Goal: Task Accomplishment & Management: Use online tool/utility

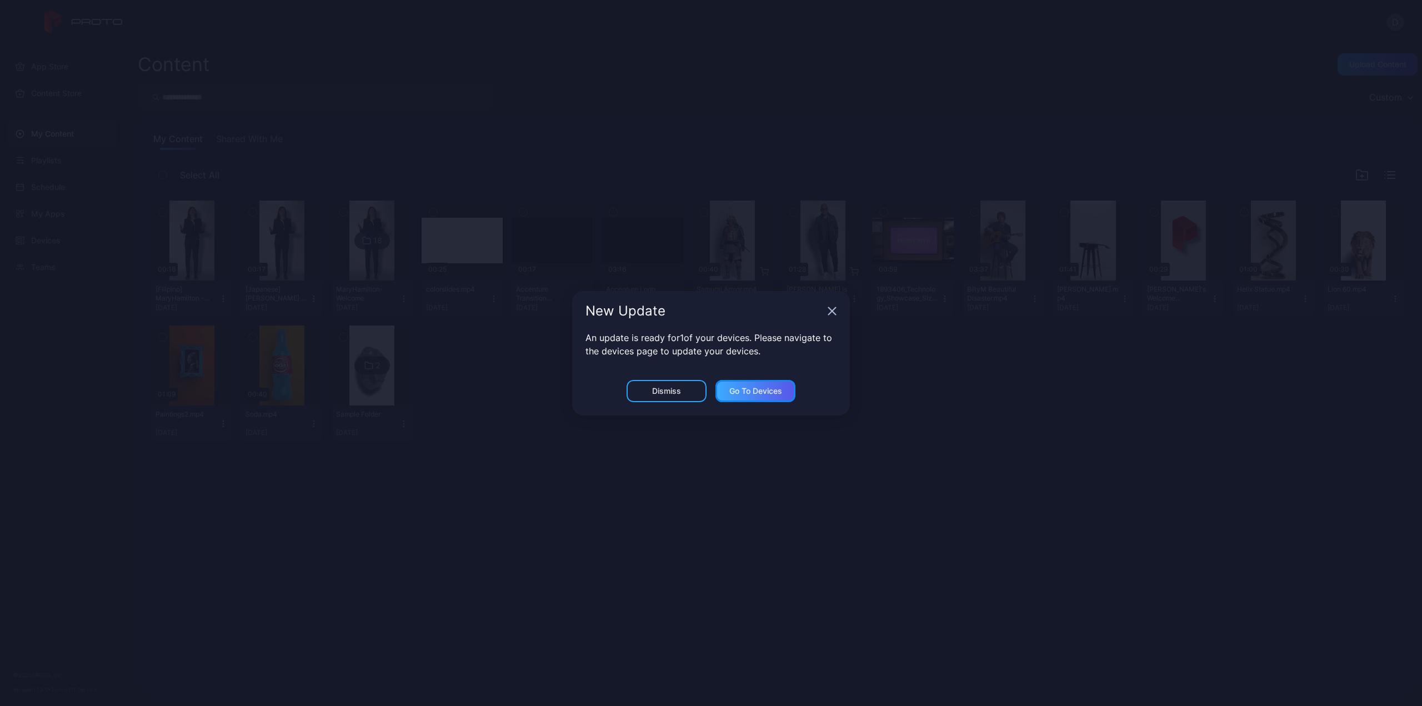
click at [769, 392] on div "Go to devices" at bounding box center [755, 391] width 53 height 9
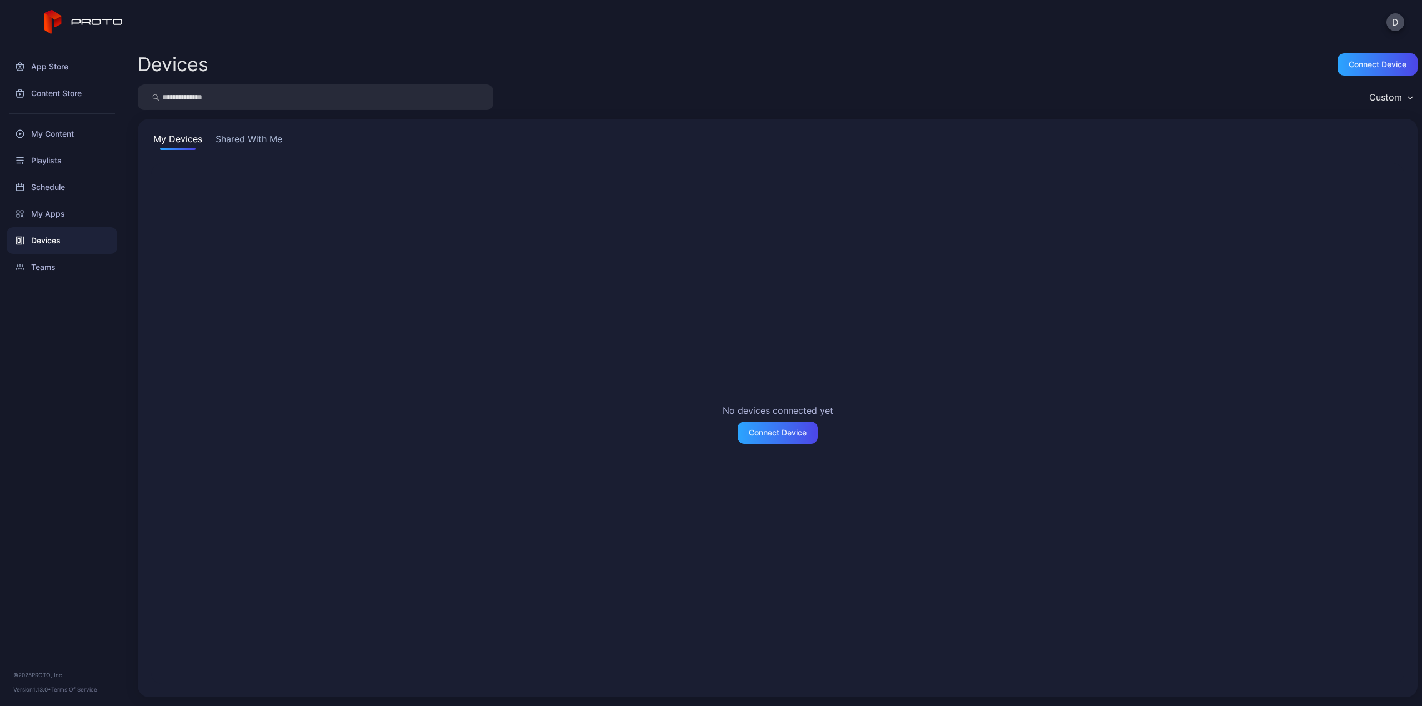
click at [247, 140] on button "Shared With Me" at bounding box center [248, 141] width 71 height 18
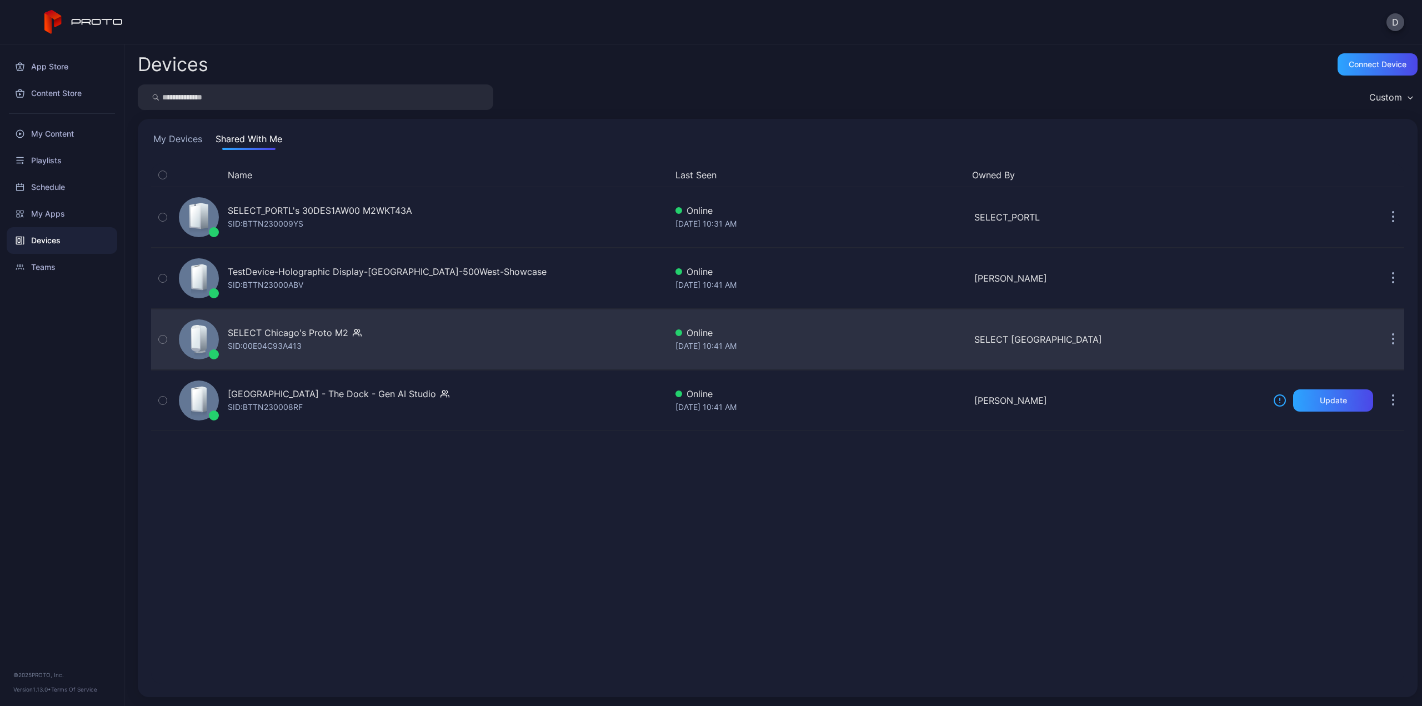
click at [324, 339] on div "SELECT Chicago's Proto M2 SID: 00E04C93A413" at bounding box center [295, 339] width 134 height 27
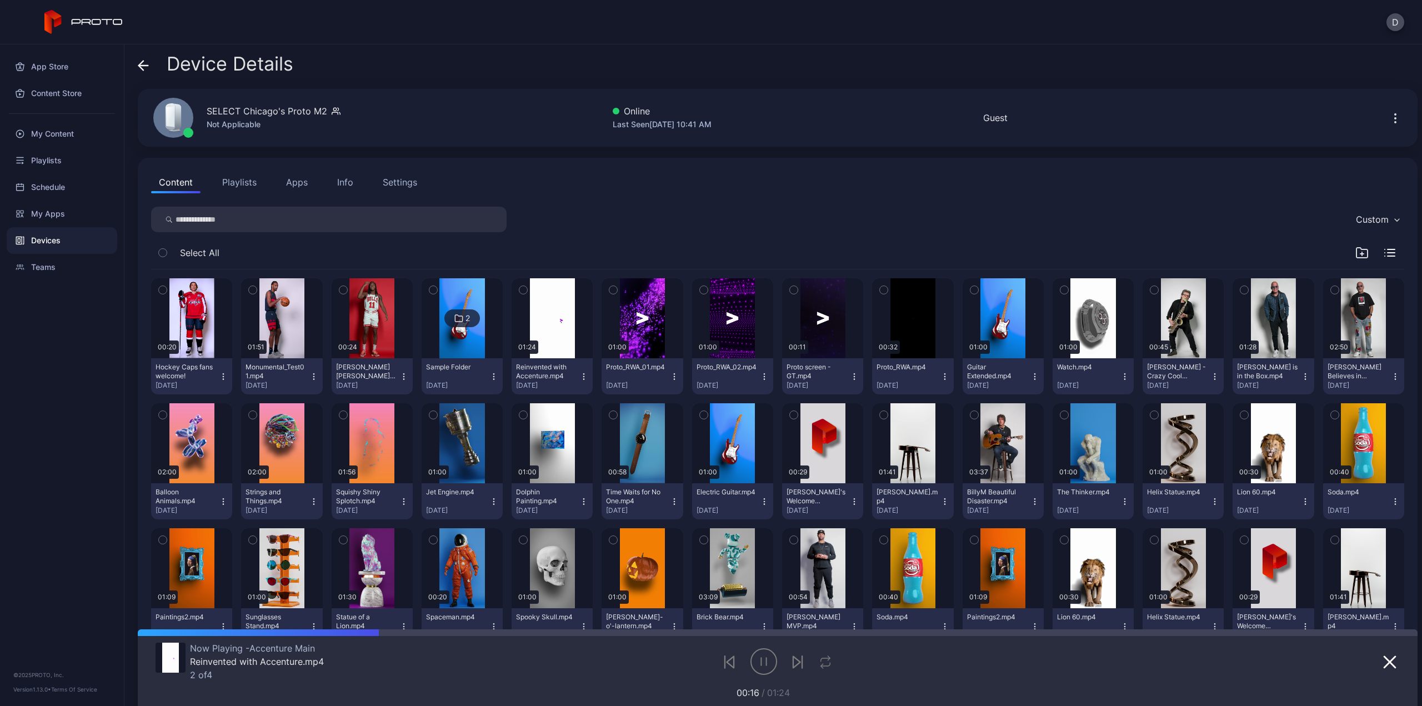
click at [236, 183] on button "Playlists" at bounding box center [239, 182] width 50 height 22
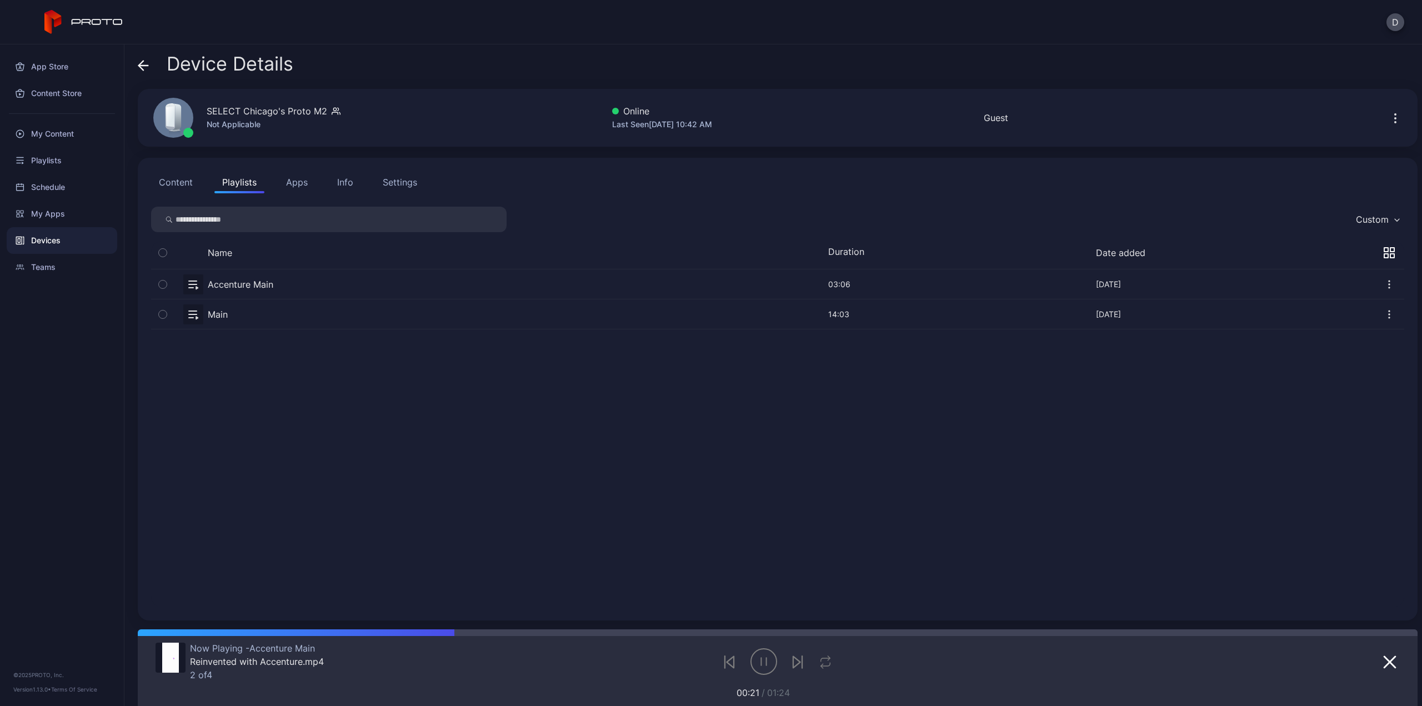
click at [203, 283] on button "button" at bounding box center [777, 283] width 1253 height 29
click at [243, 282] on button "button" at bounding box center [777, 283] width 1253 height 29
click at [165, 285] on icon "button" at bounding box center [163, 284] width 8 height 12
click at [830, 670] on icon "button" at bounding box center [828, 672] width 7 height 7
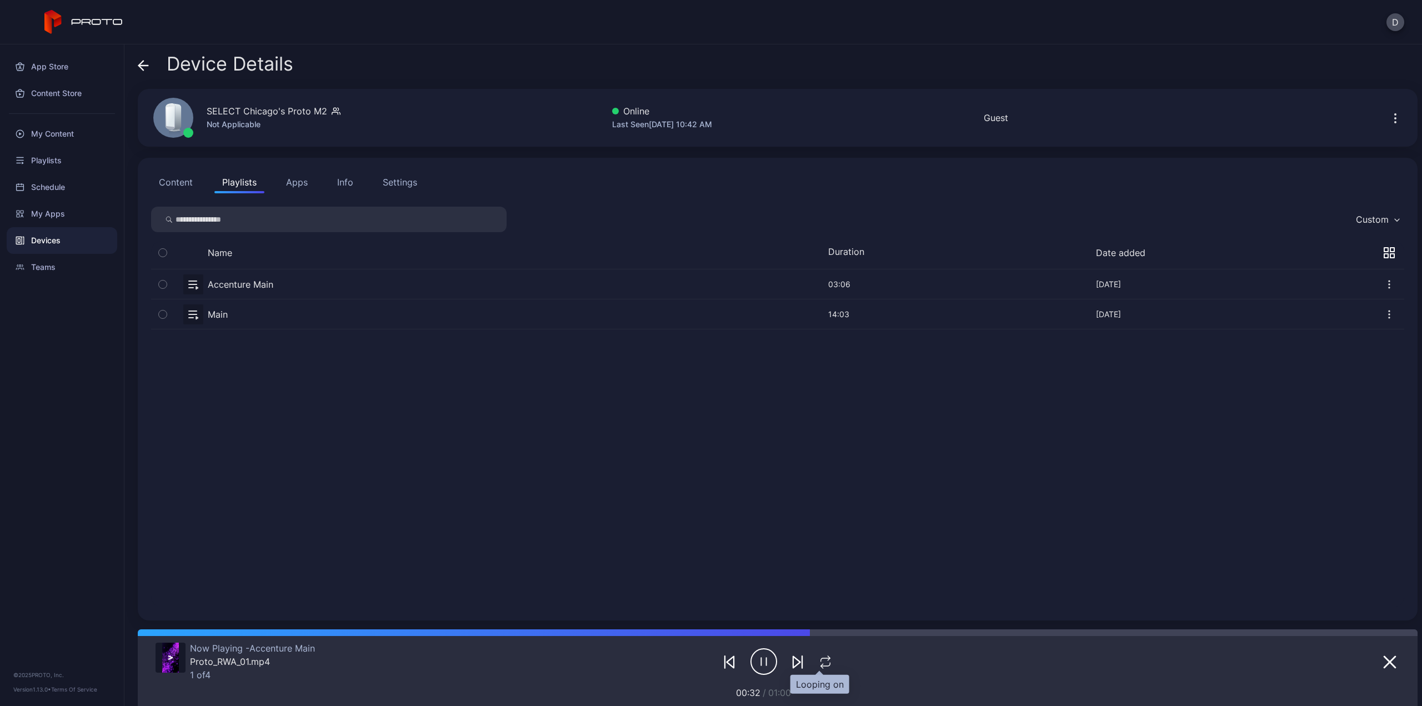
click at [820, 662] on icon "button" at bounding box center [825, 661] width 14 height 13
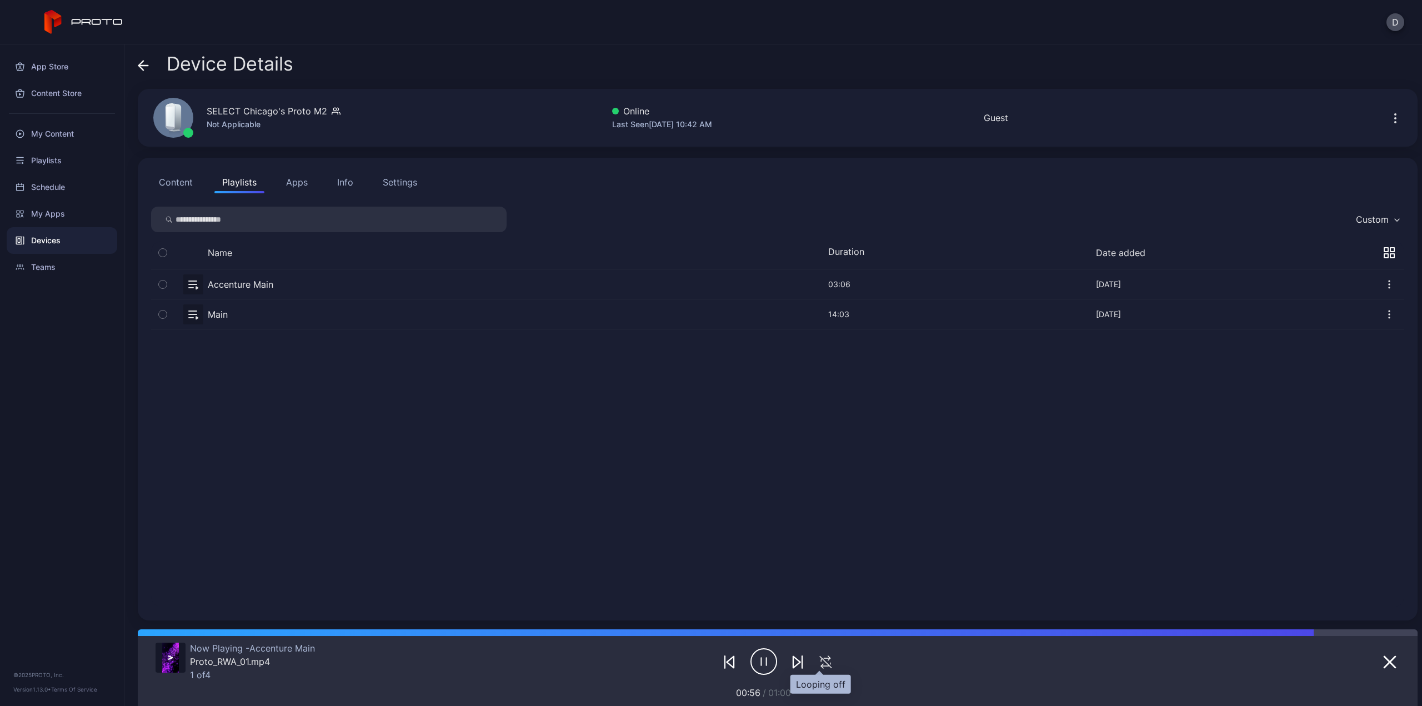
click at [820, 662] on icon "button" at bounding box center [826, 662] width 12 height 12
click at [176, 184] on button "Content" at bounding box center [175, 182] width 49 height 22
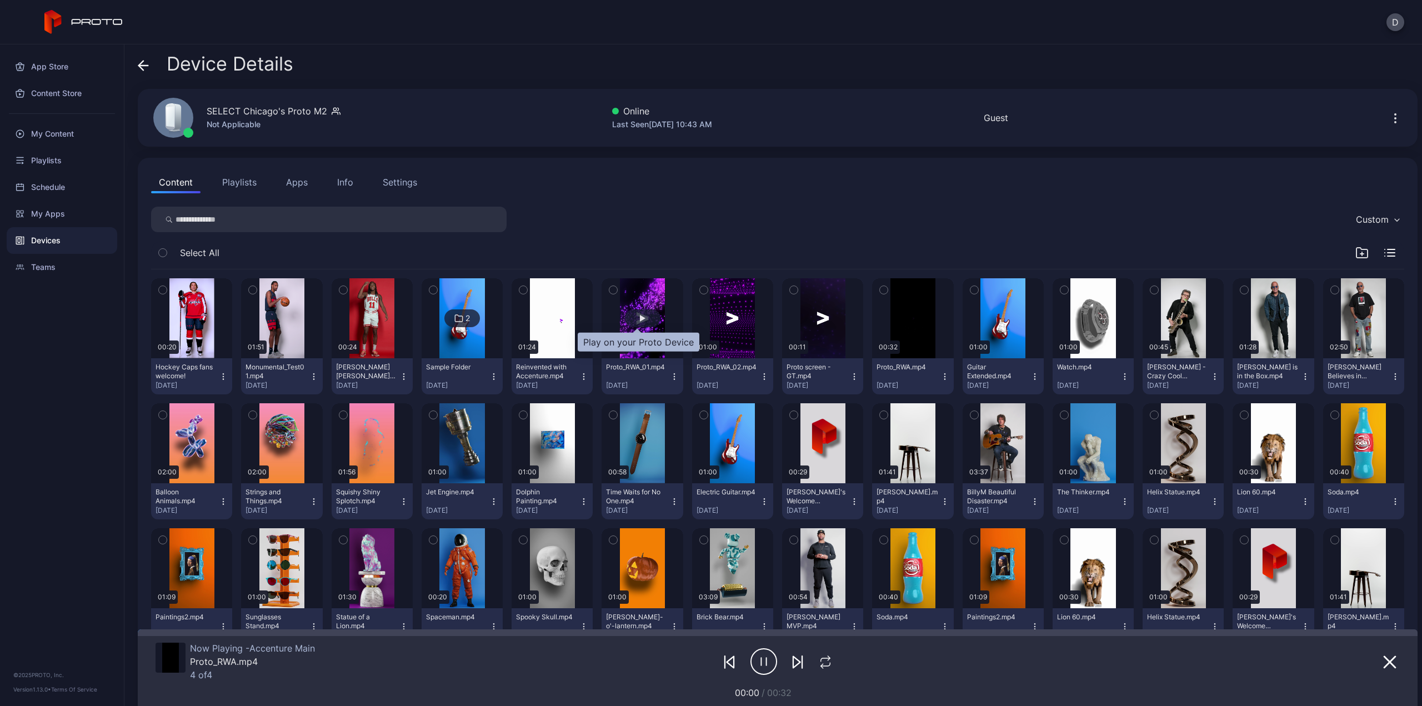
click at [640, 317] on div "button" at bounding box center [643, 318] width 6 height 7
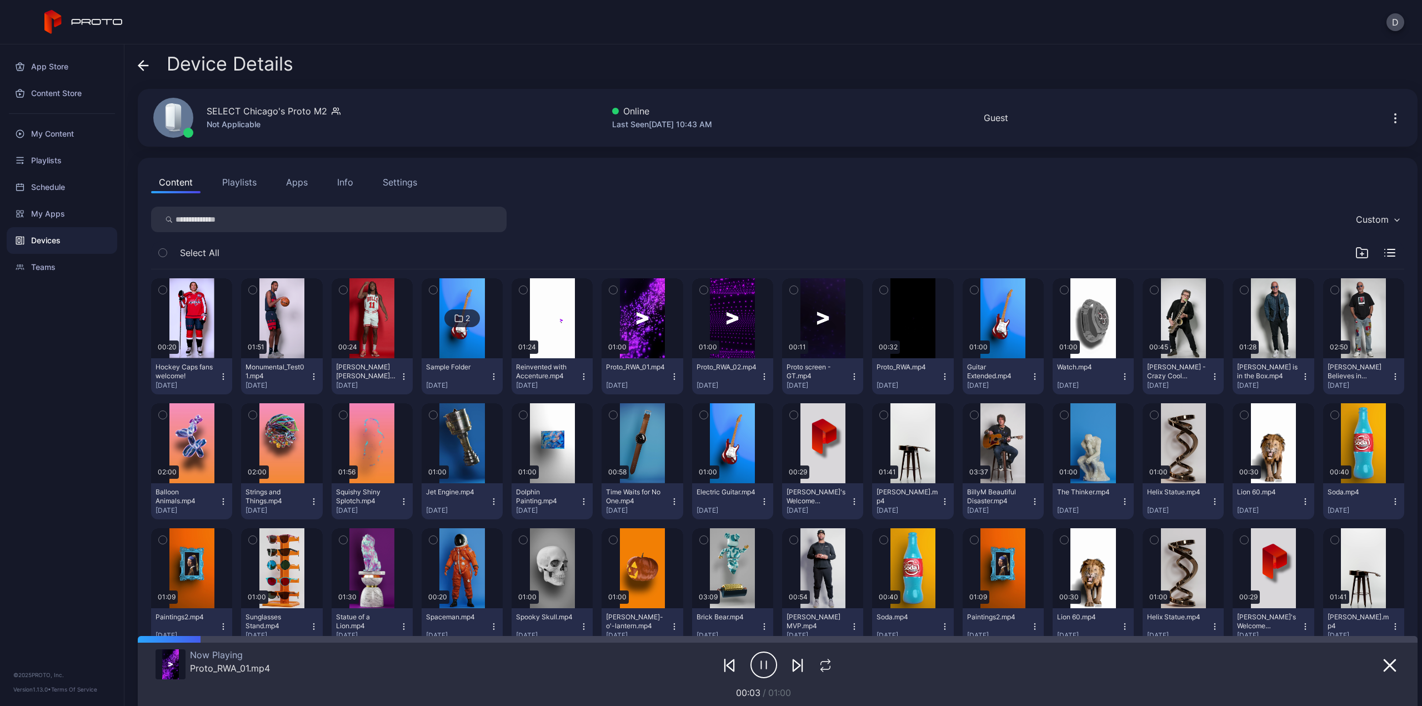
click at [670, 377] on icon "button" at bounding box center [674, 376] width 9 height 9
click at [631, 284] on button "button" at bounding box center [641, 318] width 81 height 80
click at [646, 381] on div "[DATE]" at bounding box center [637, 385] width 63 height 9
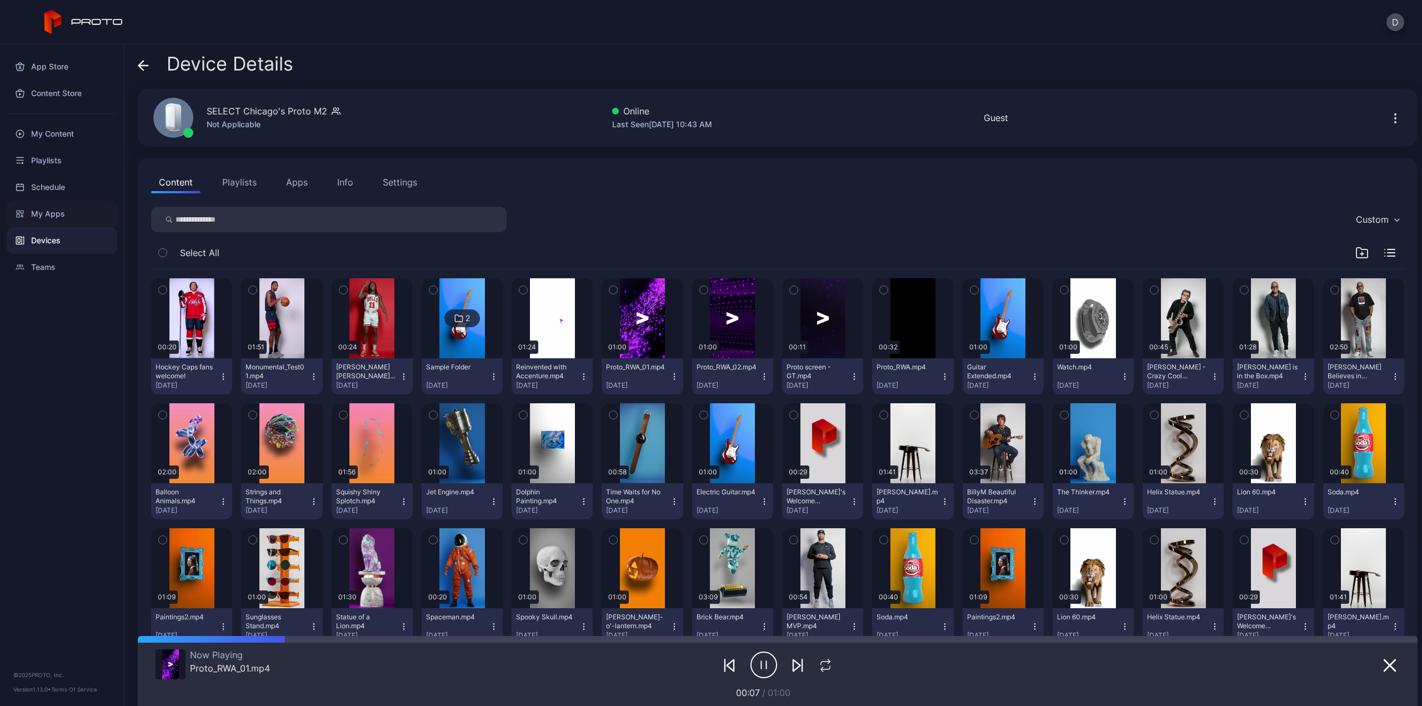
click at [49, 220] on div "My Apps" at bounding box center [62, 213] width 111 height 27
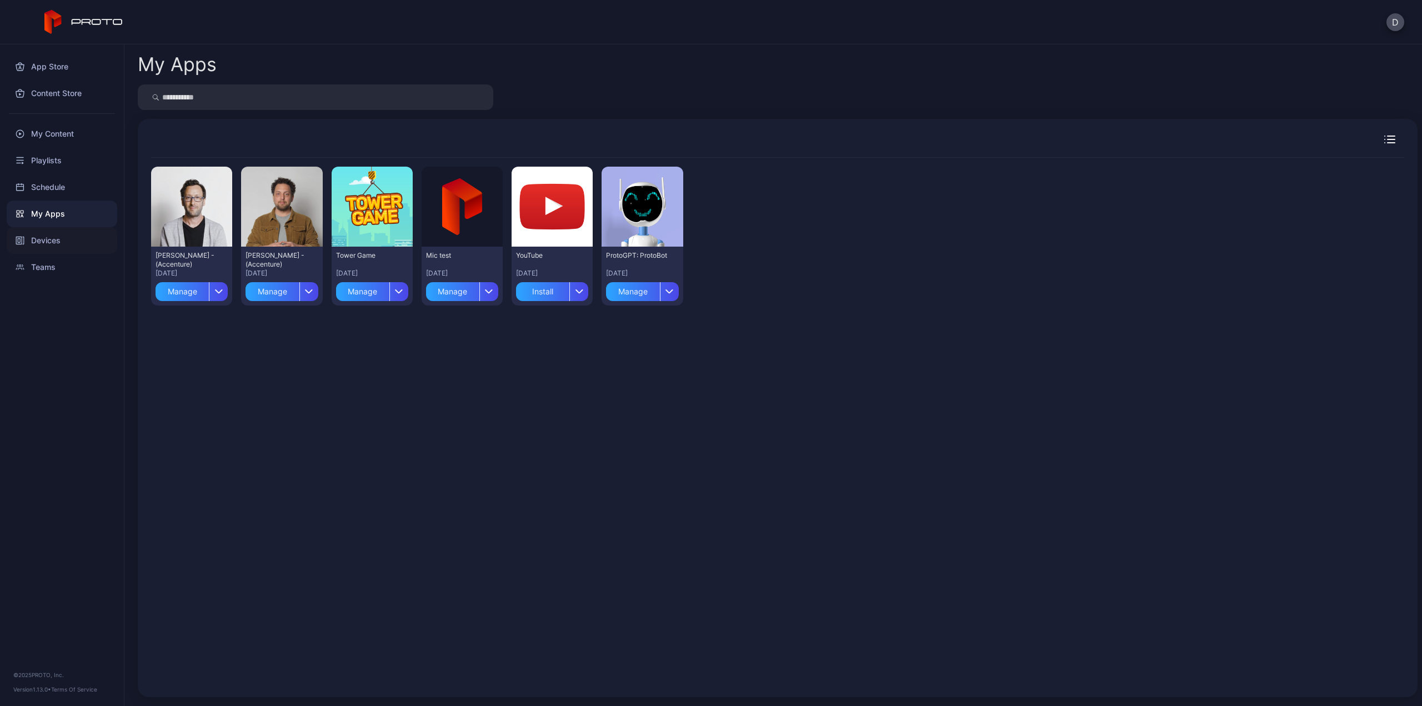
click at [49, 240] on div "Devices" at bounding box center [62, 240] width 111 height 27
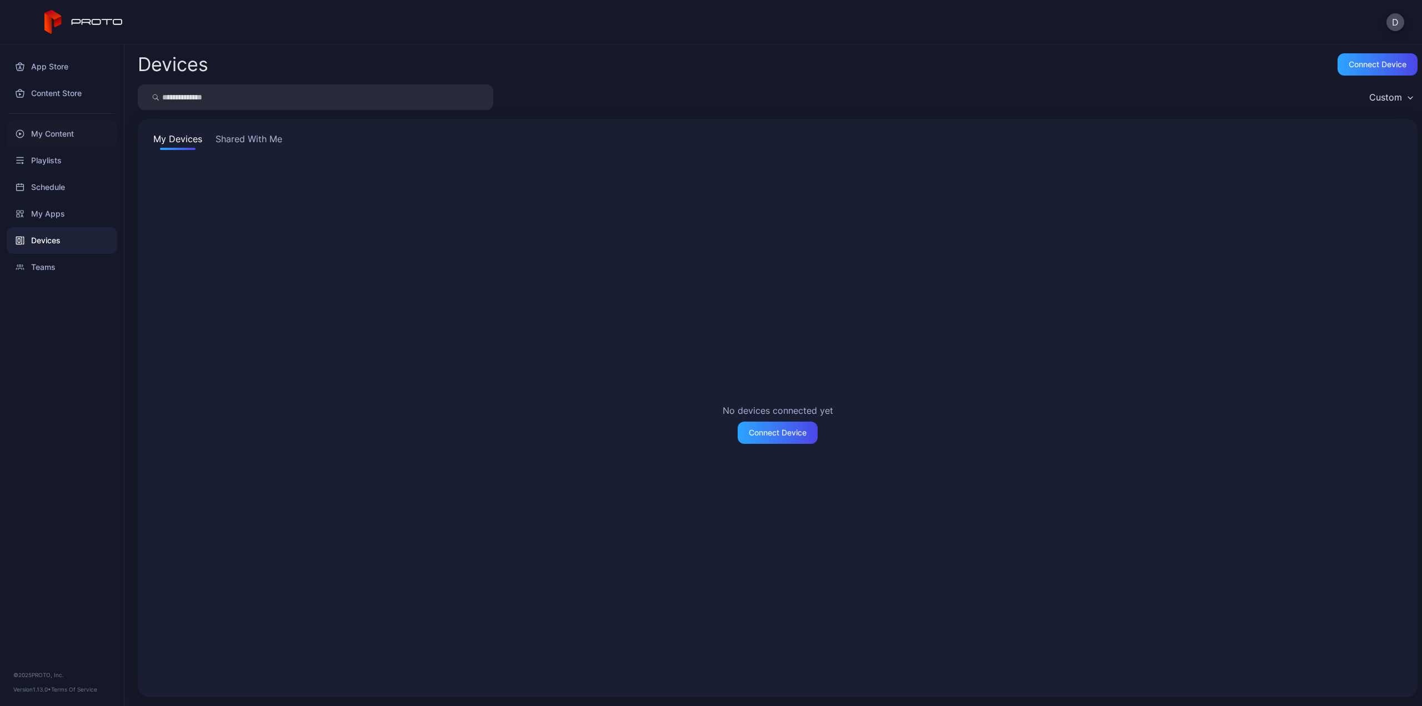
click at [57, 136] on div "My Content" at bounding box center [62, 134] width 111 height 27
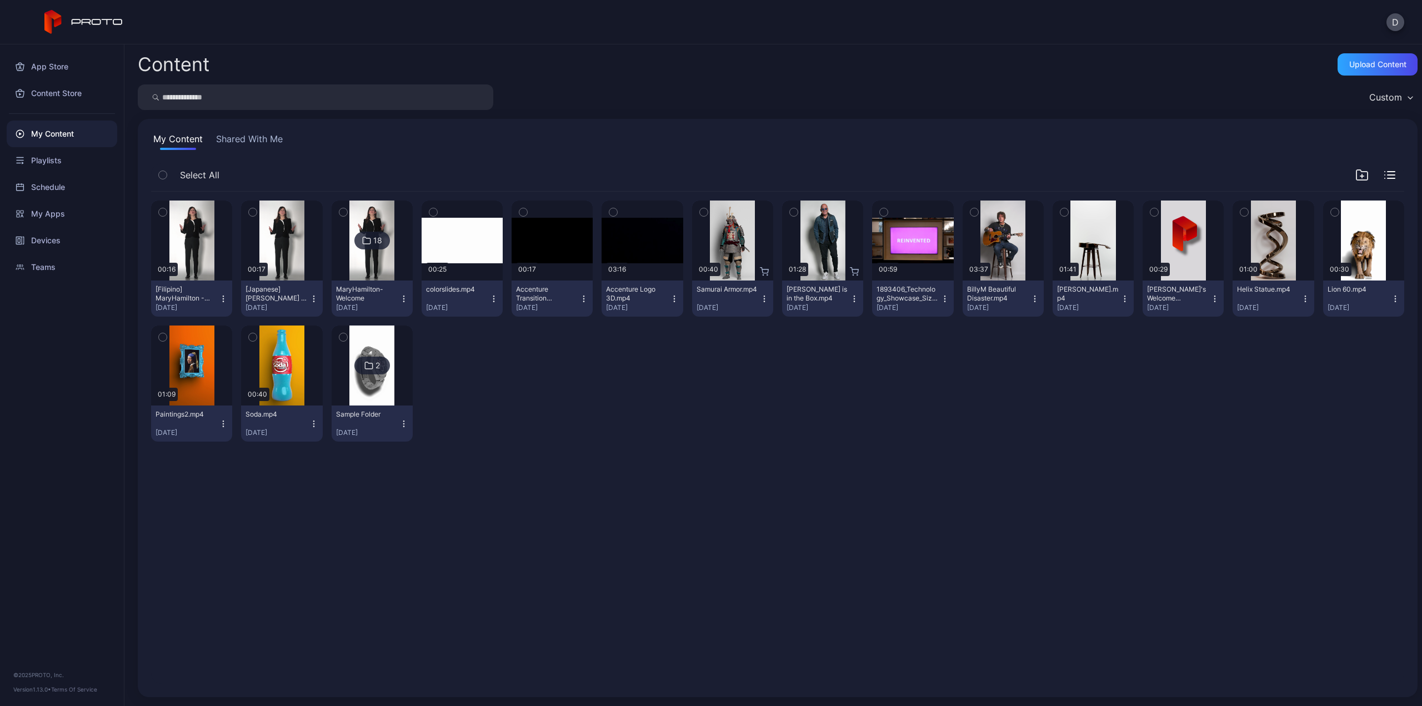
click at [250, 145] on button "Shared With Me" at bounding box center [249, 141] width 71 height 18
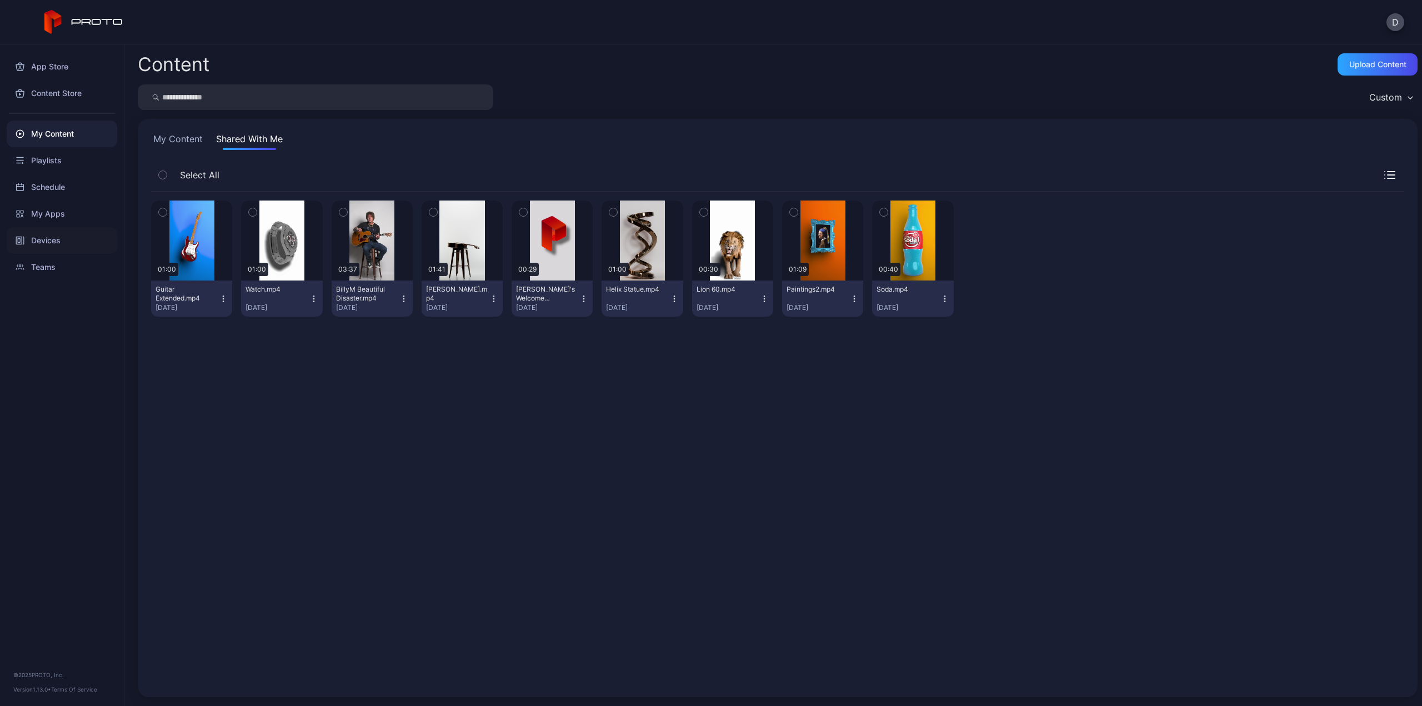
click at [68, 238] on div "Devices" at bounding box center [62, 240] width 111 height 27
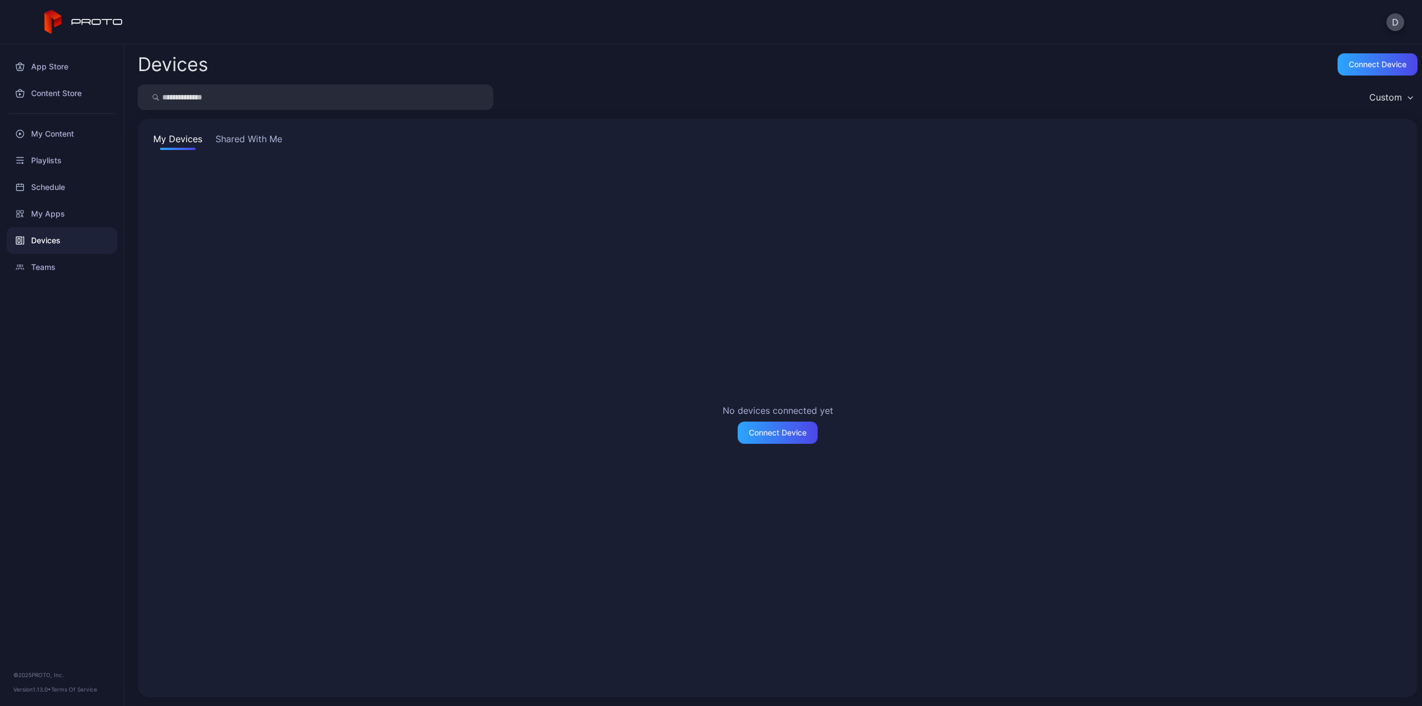
click at [247, 137] on button "Shared With Me" at bounding box center [248, 141] width 71 height 18
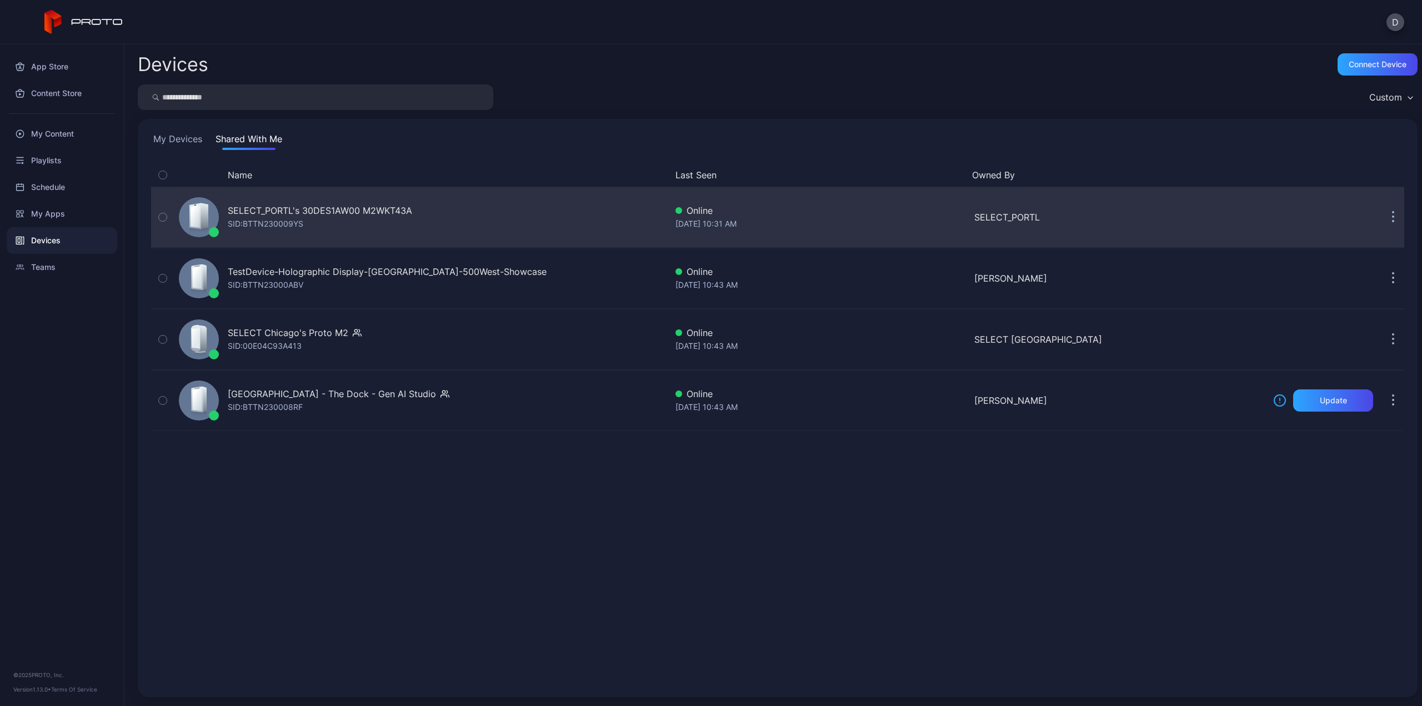
click at [301, 224] on div "SID: BTTN230009YS" at bounding box center [266, 223] width 76 height 13
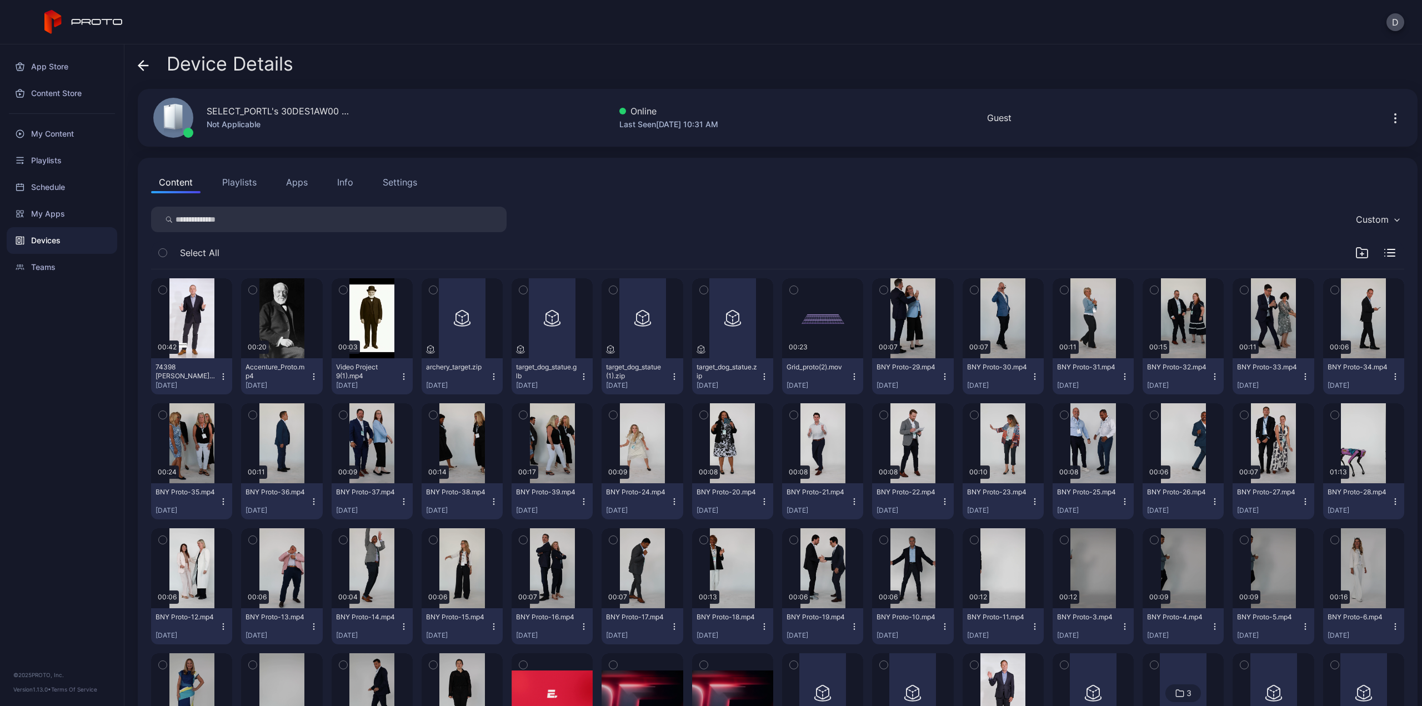
click at [51, 242] on div "Devices" at bounding box center [62, 240] width 111 height 27
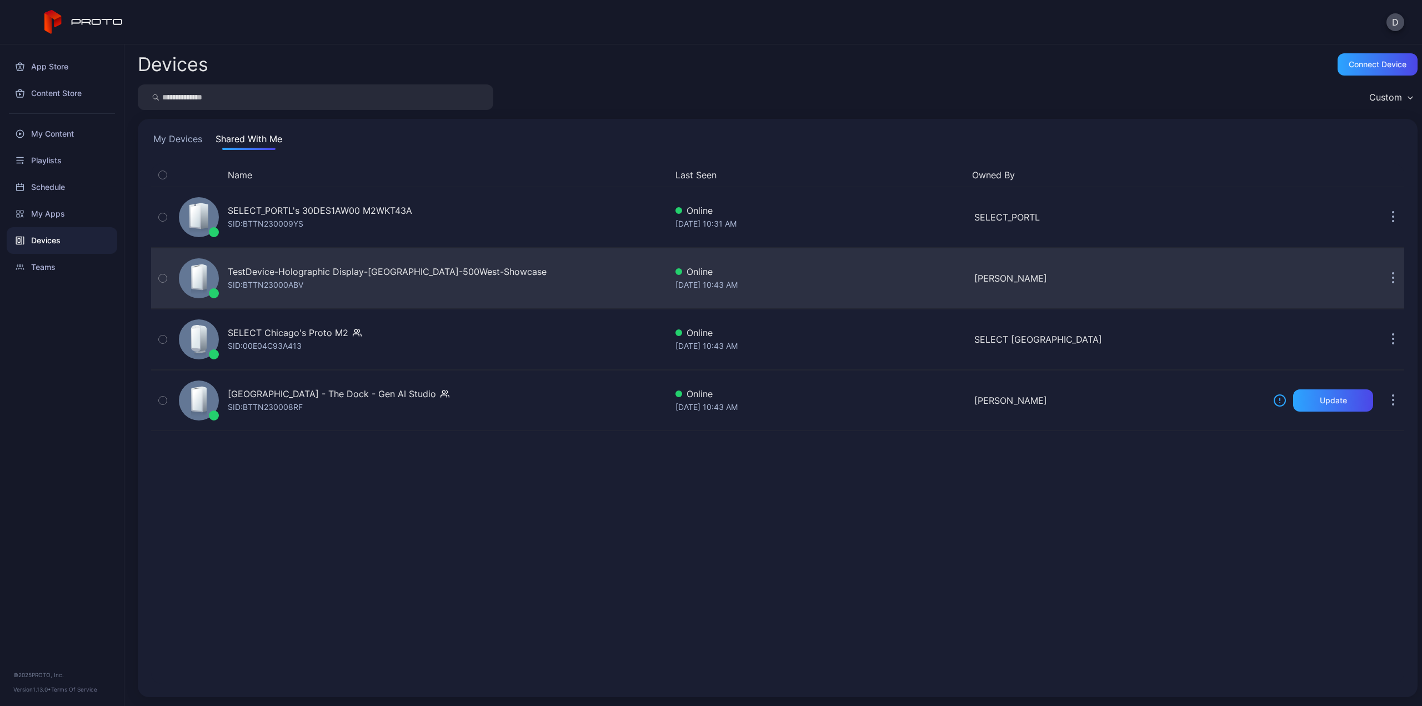
click at [285, 273] on div "TestDevice-Holographic Display-[GEOGRAPHIC_DATA]-500West-Showcase" at bounding box center [387, 271] width 319 height 13
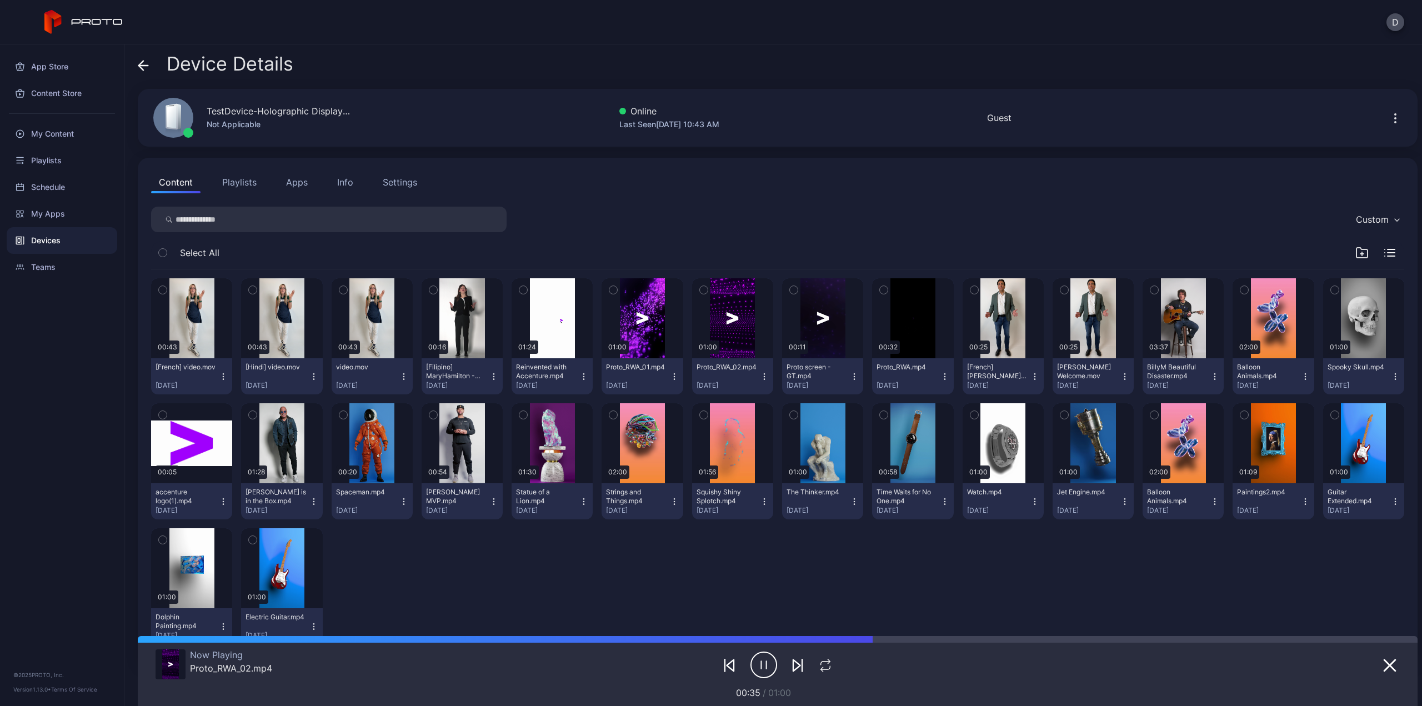
click at [240, 183] on button "Playlists" at bounding box center [239, 182] width 50 height 22
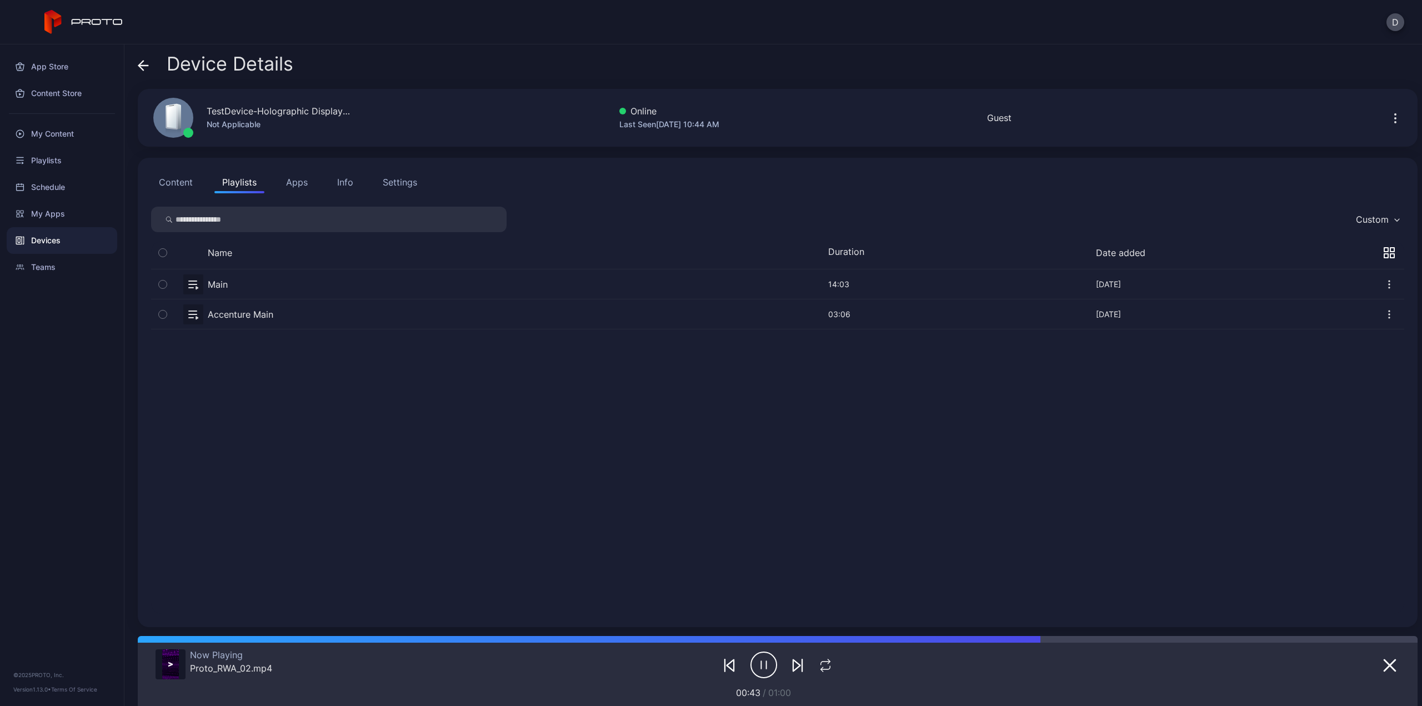
click at [162, 314] on icon "button" at bounding box center [162, 314] width 3 height 2
click at [162, 314] on icon "button" at bounding box center [162, 314] width 9 height 12
click at [192, 314] on button "button" at bounding box center [777, 313] width 1253 height 29
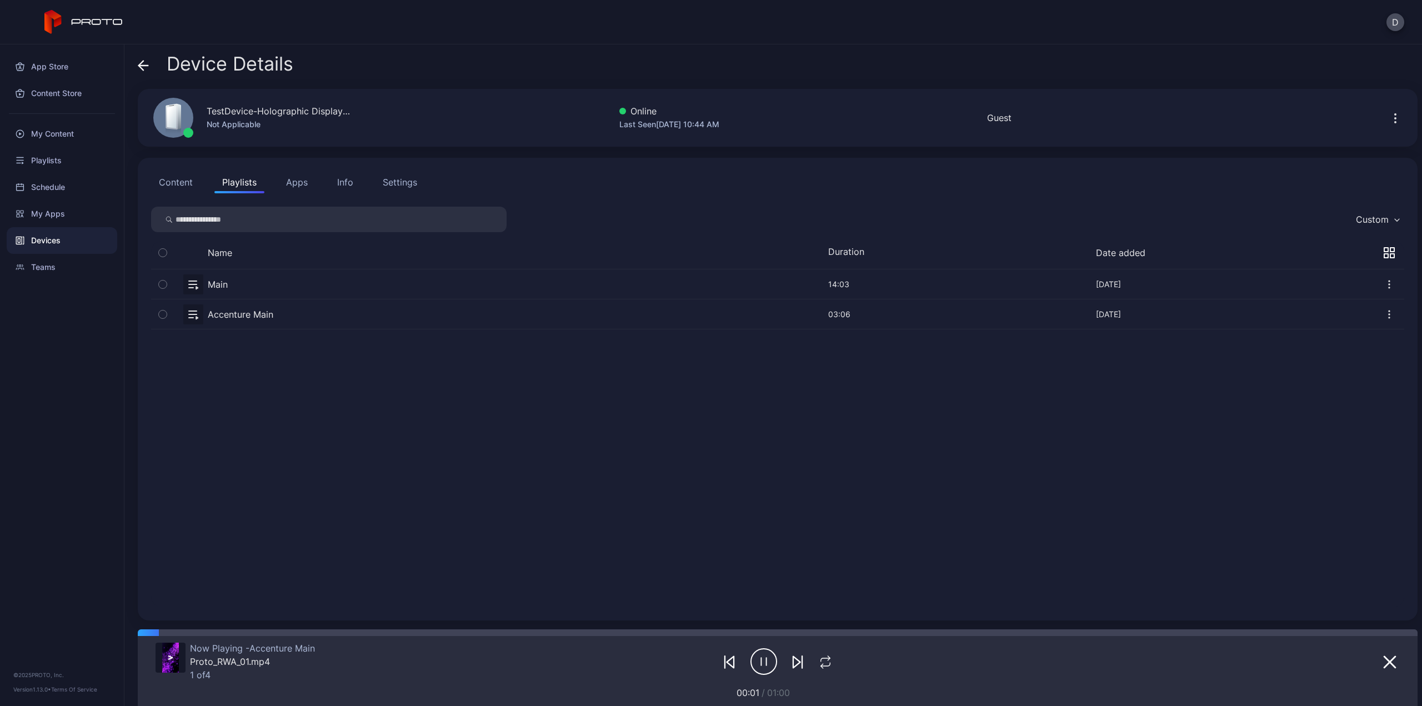
click at [192, 314] on button "button" at bounding box center [777, 313] width 1253 height 29
click at [1374, 320] on button "button" at bounding box center [1388, 313] width 29 height 29
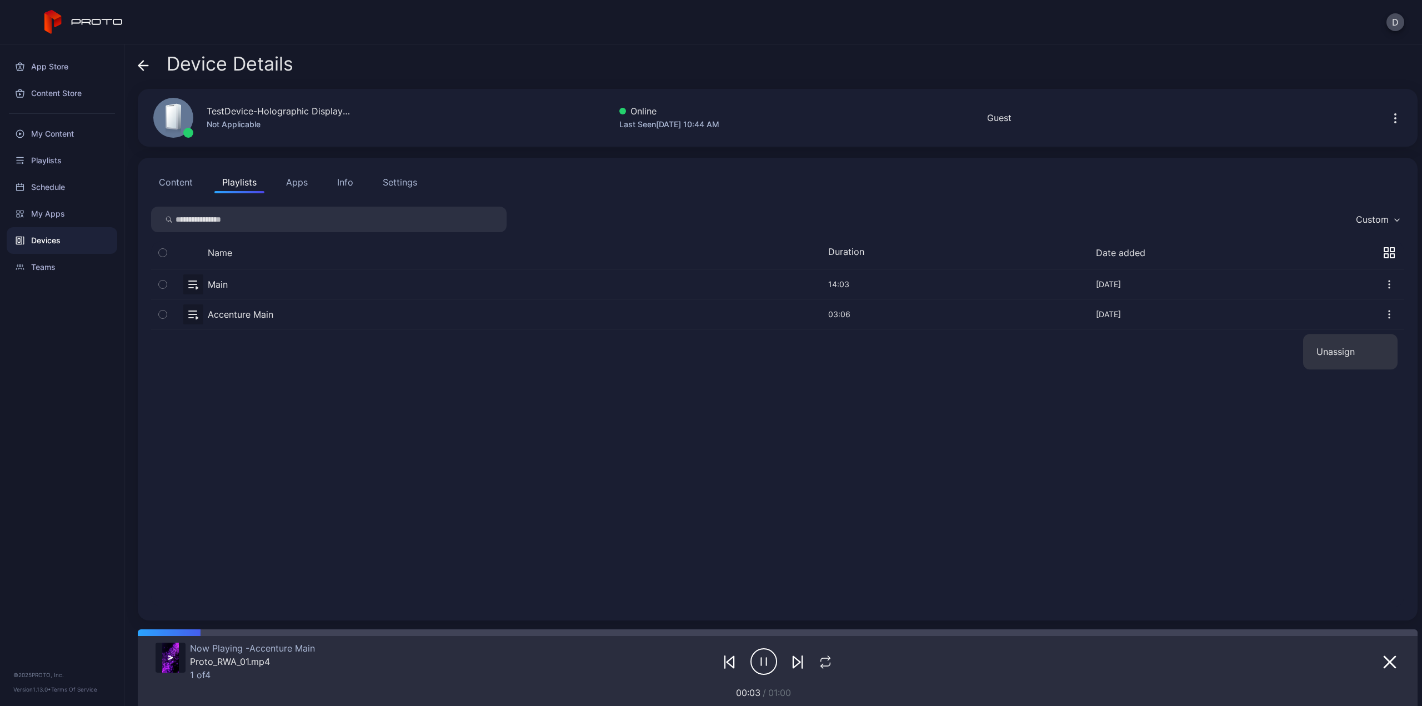
click at [315, 313] on button "button" at bounding box center [777, 313] width 1253 height 29
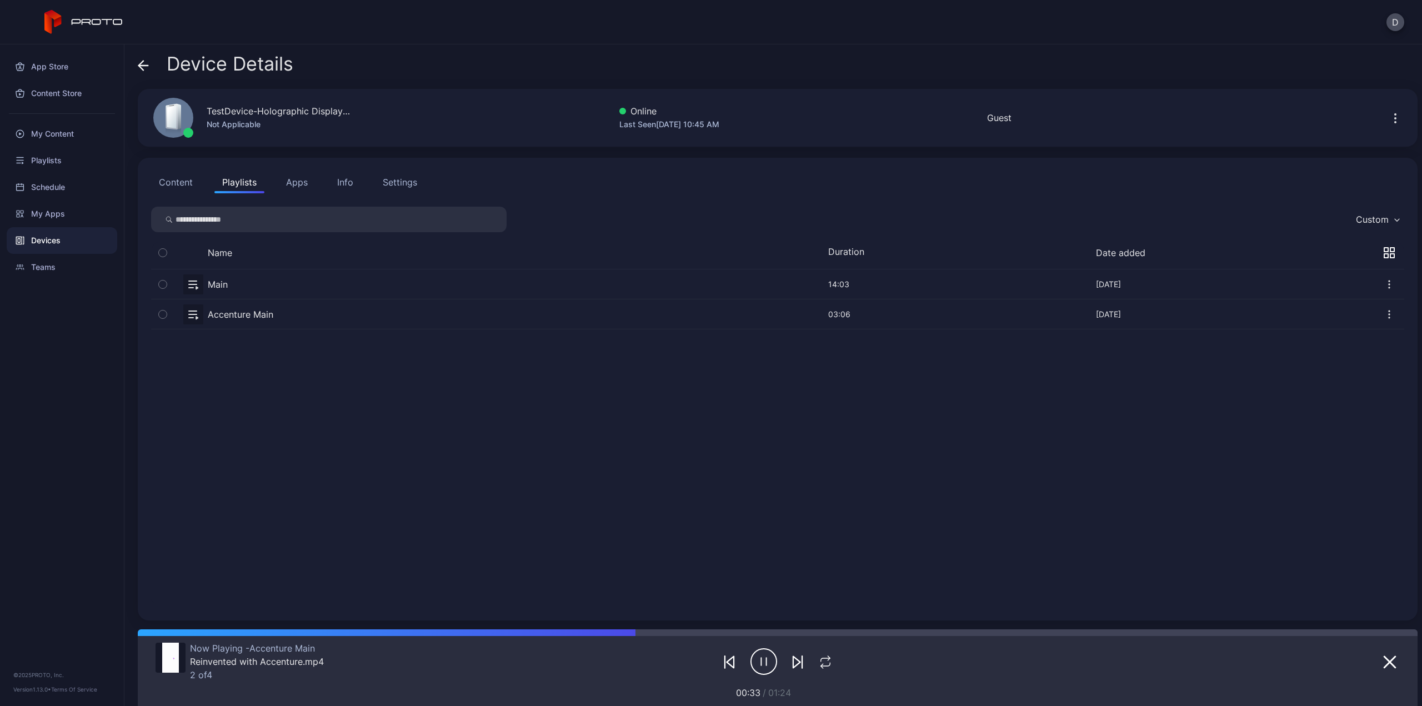
click at [271, 112] on div "TestDevice-Holographic Display-[GEOGRAPHIC_DATA]-500West-Showcase" at bounding box center [279, 110] width 144 height 13
click at [62, 243] on div "Devices" at bounding box center [62, 240] width 111 height 27
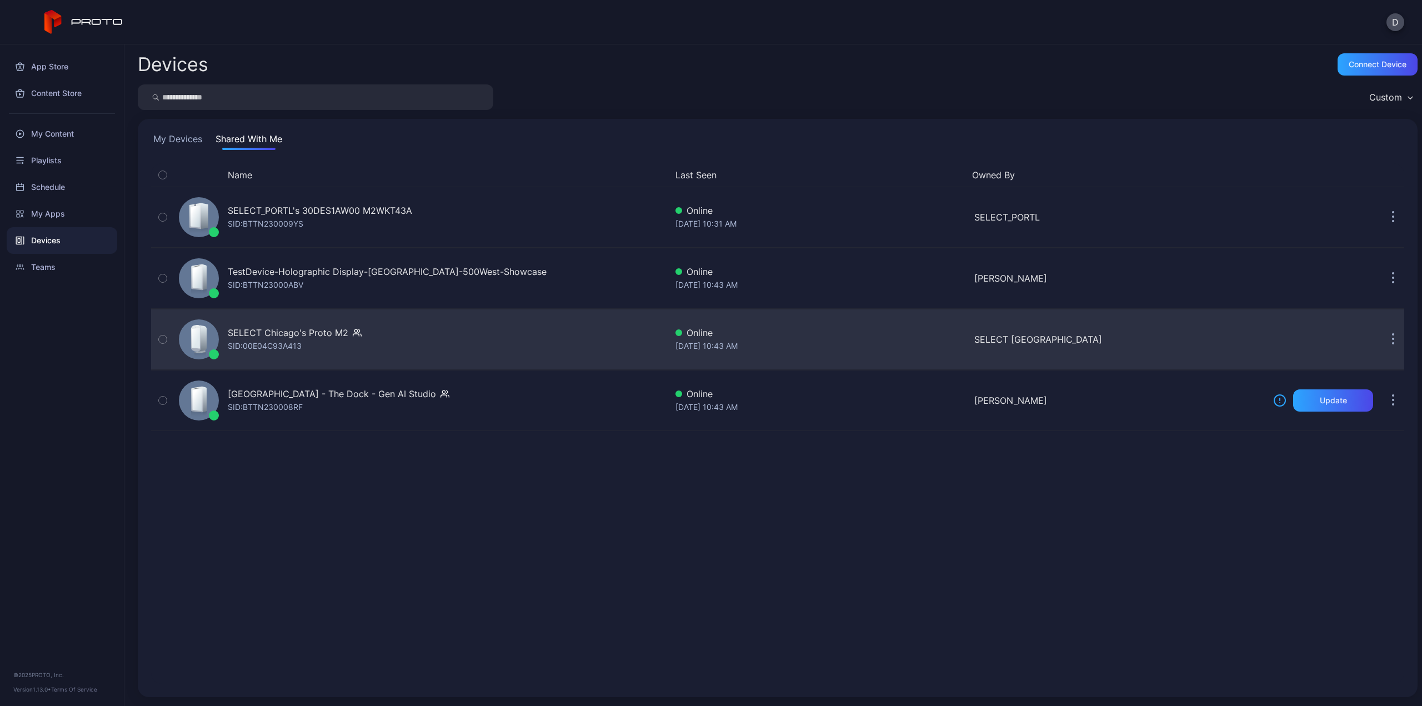
click at [324, 332] on div "SELECT Chicago's Proto M2" at bounding box center [288, 332] width 121 height 13
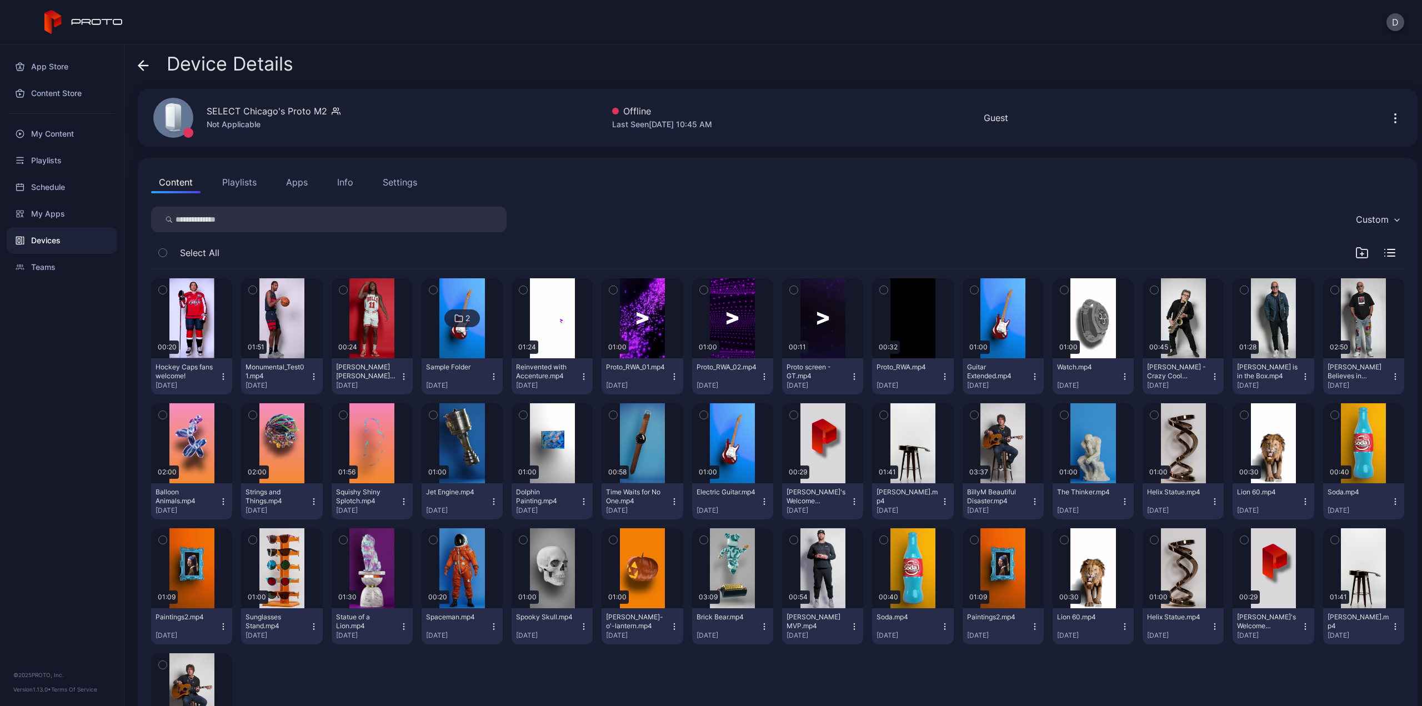
click at [299, 183] on button "Apps" at bounding box center [296, 182] width 37 height 22
